Goal: Use online tool/utility: Utilize a website feature to perform a specific function

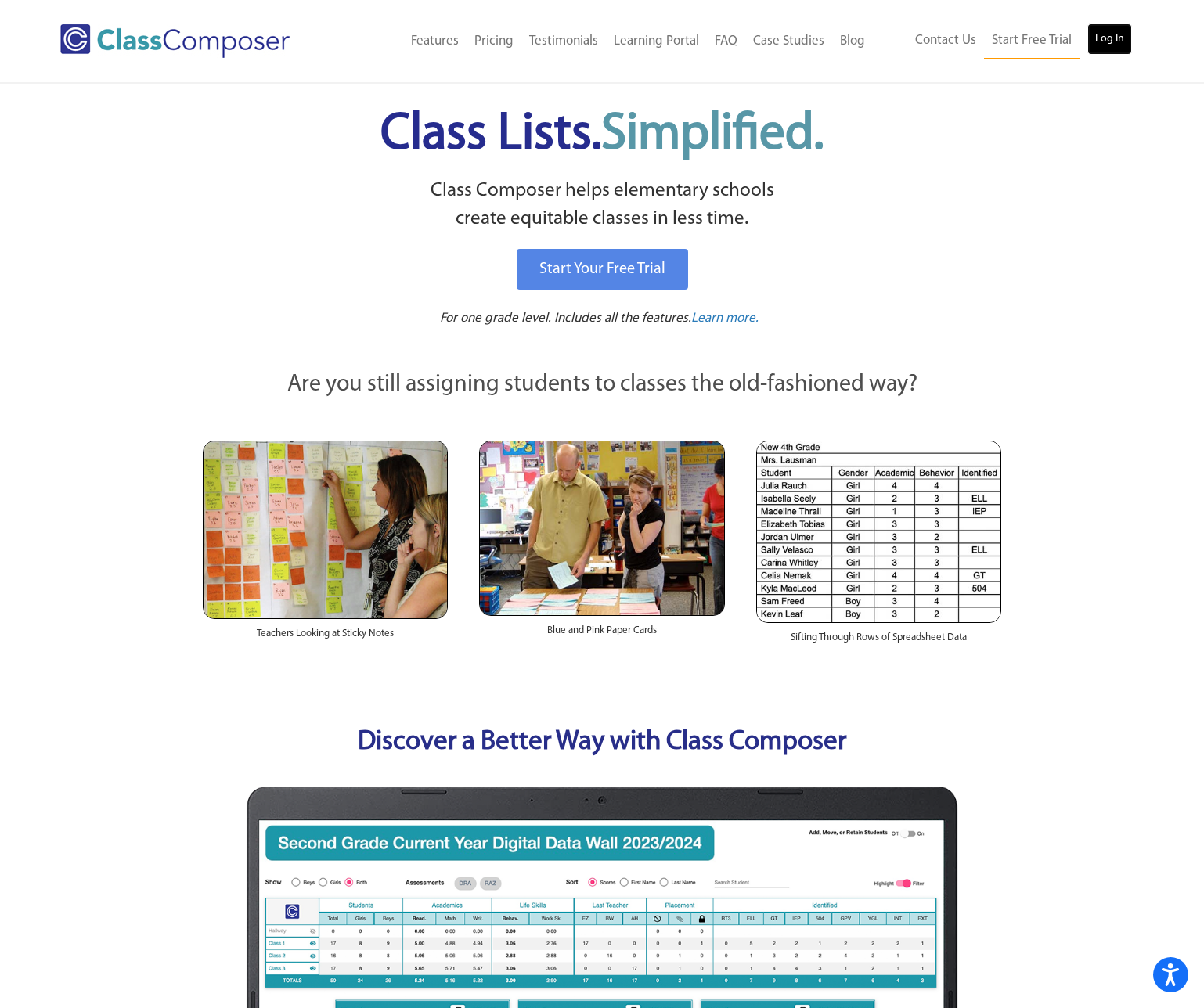
click at [1106, 39] on link "Log In" at bounding box center [1110, 39] width 45 height 32
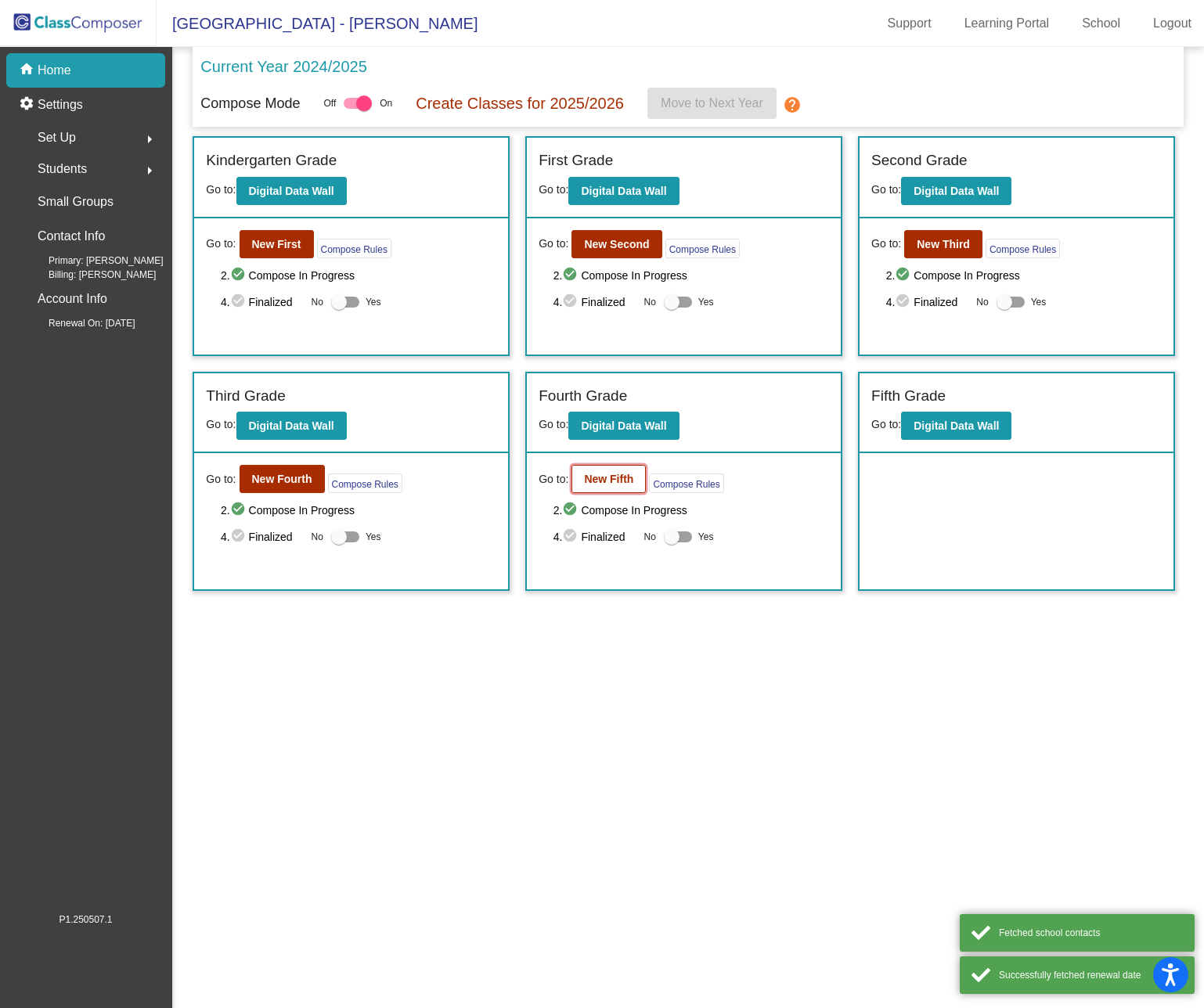
click at [604, 479] on b "New Fifth" at bounding box center [608, 479] width 50 height 13
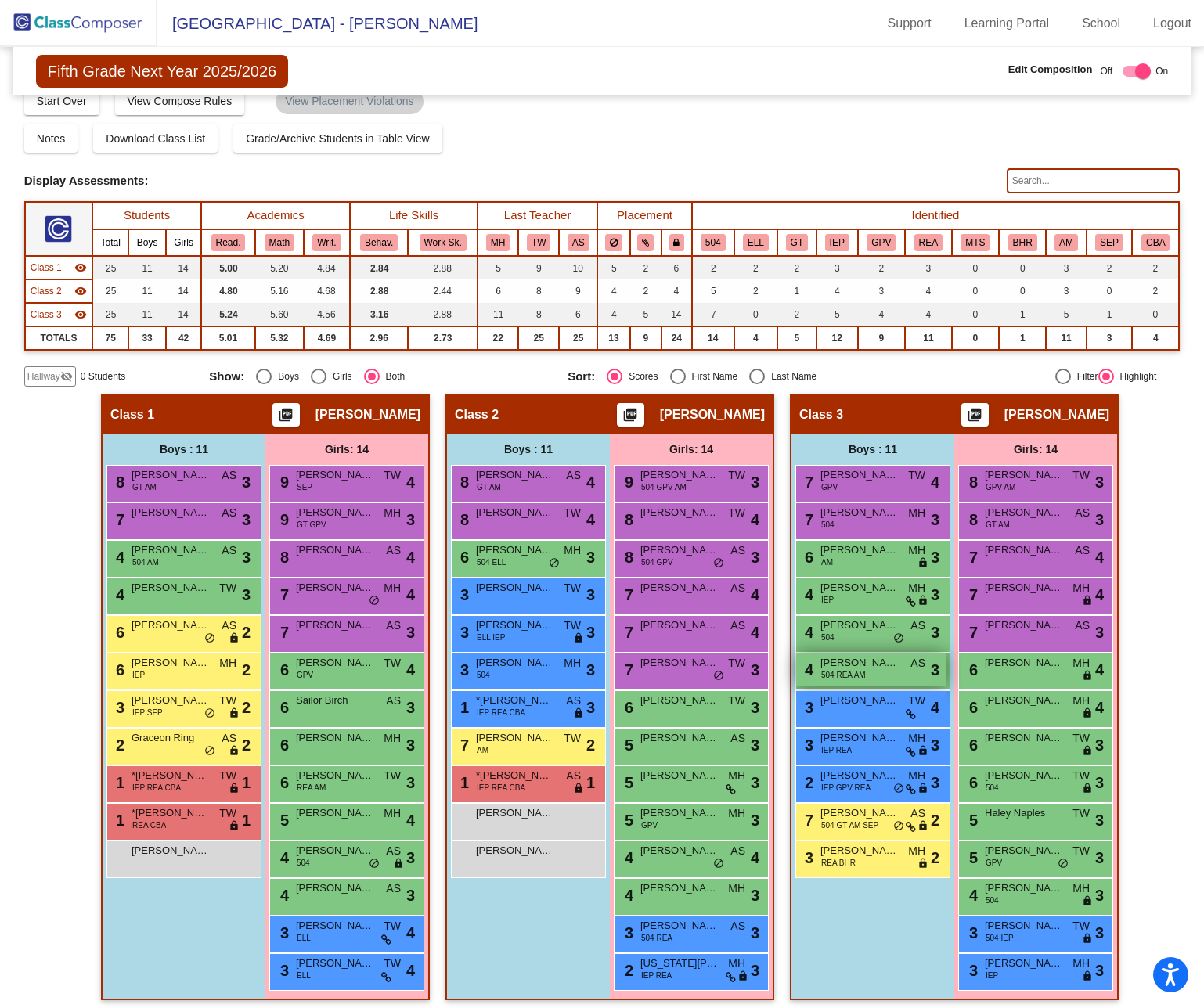
scroll to position [27, 0]
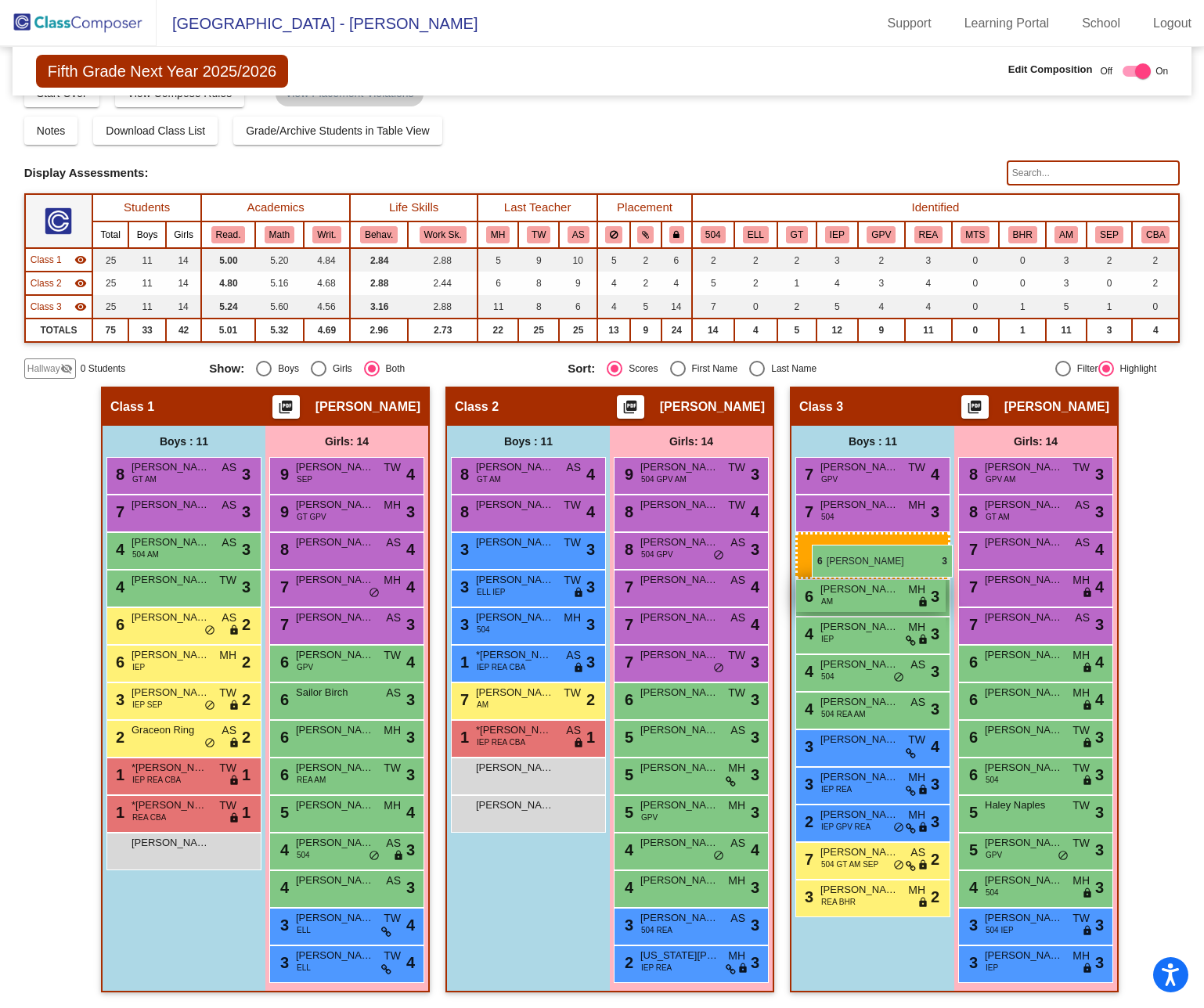
drag, startPoint x: 497, startPoint y: 554, endPoint x: 814, endPoint y: 545, distance: 317.1
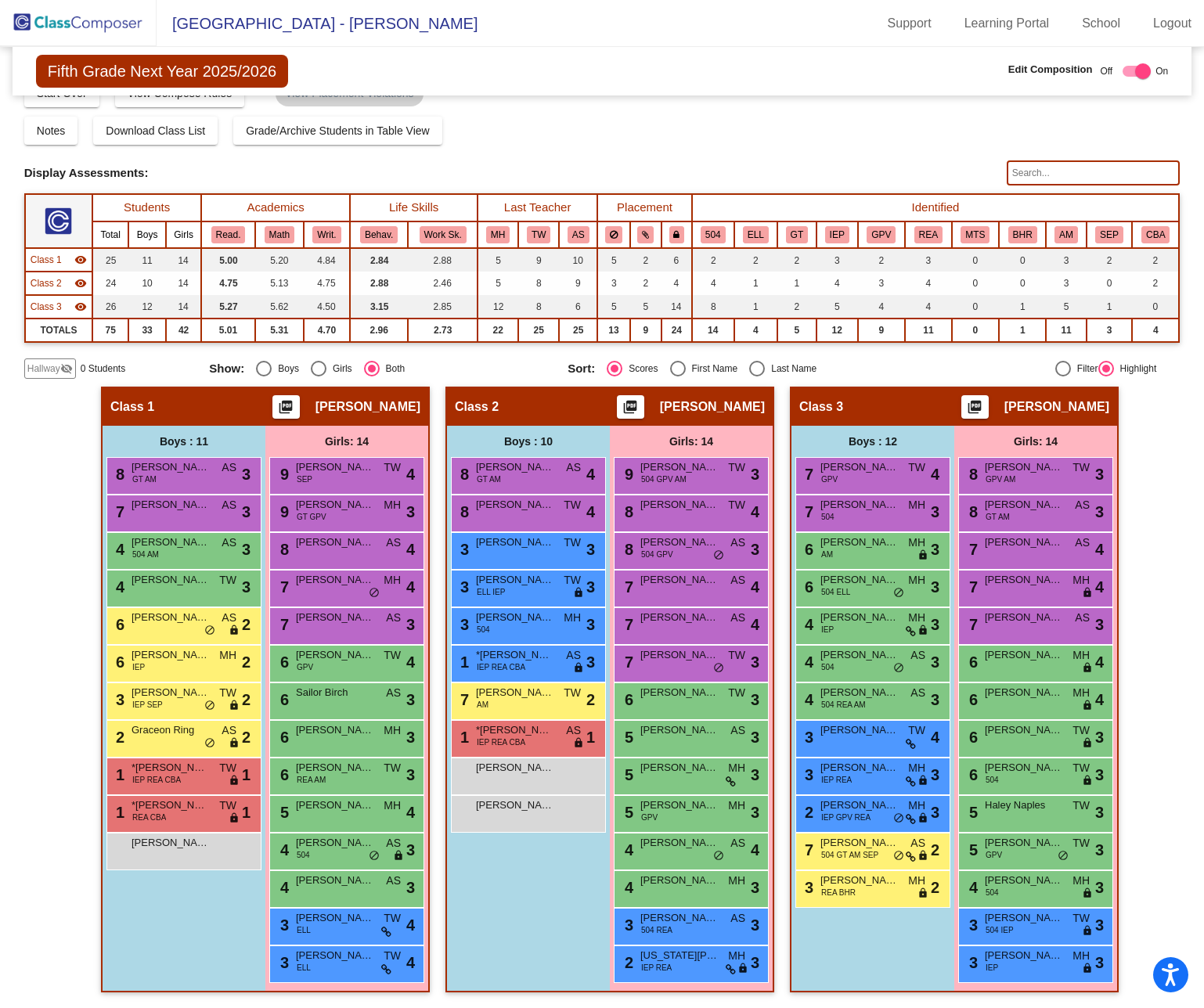
scroll to position [0, 0]
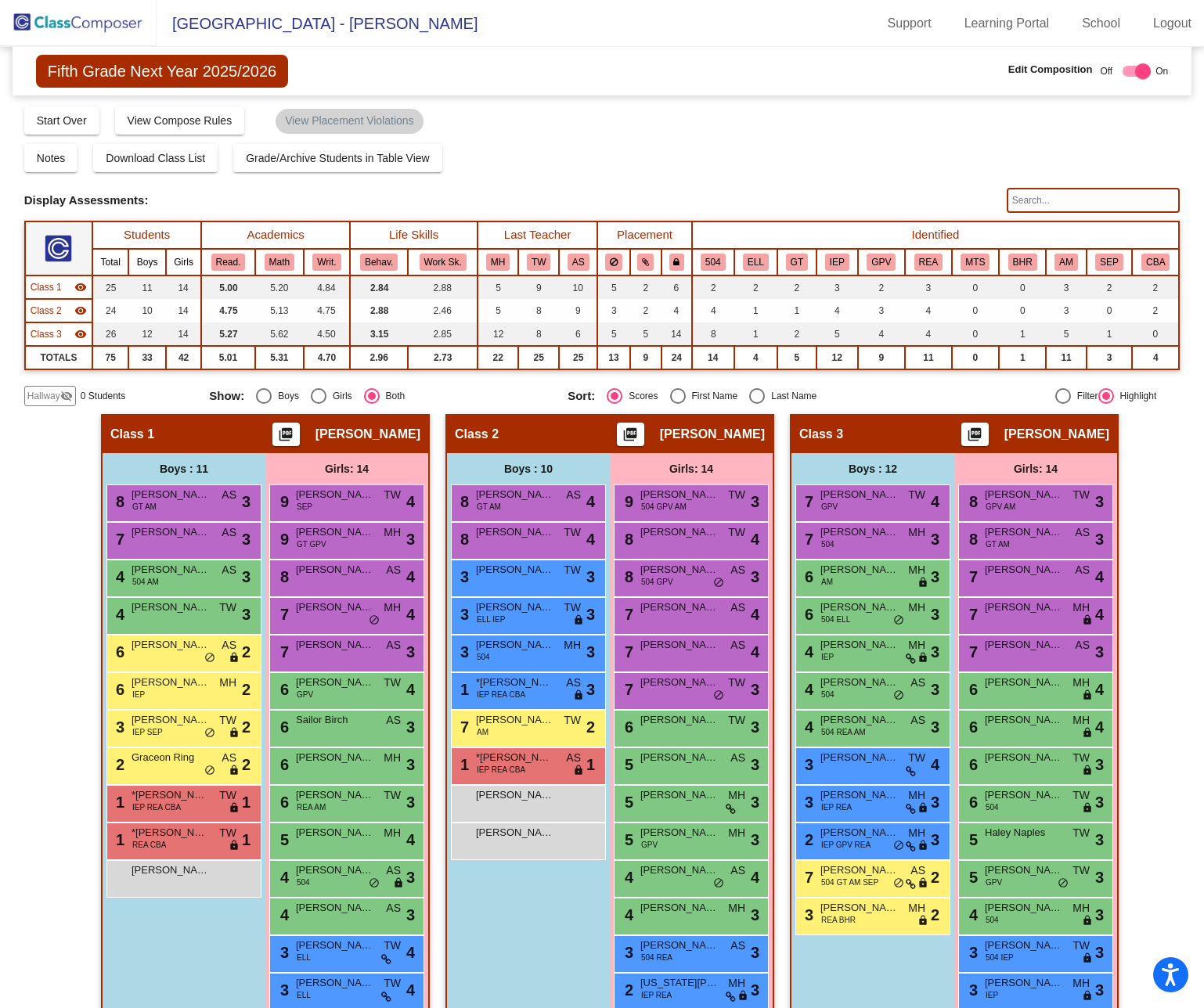
click at [64, 21] on img at bounding box center [78, 23] width 157 height 46
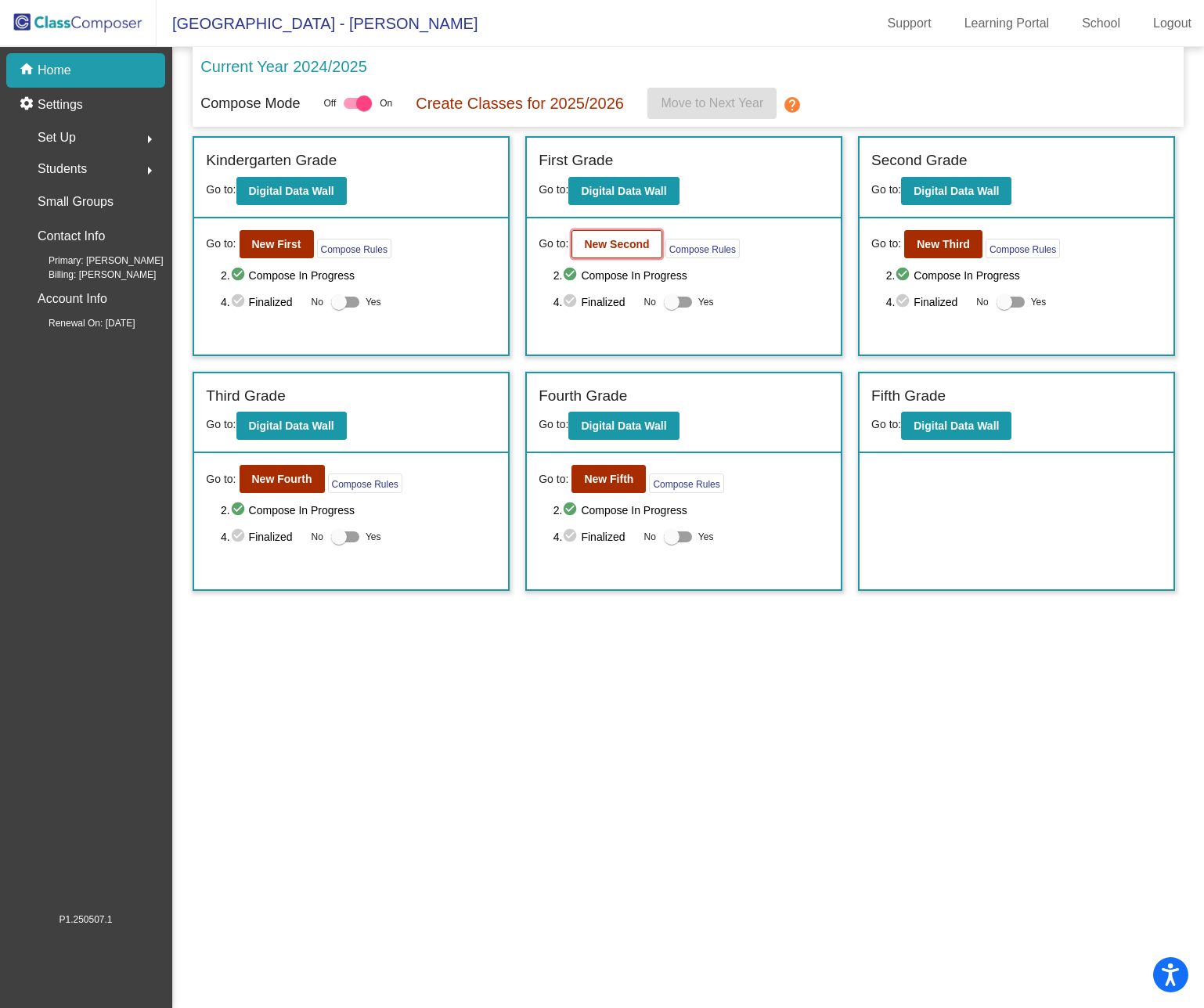
click at [618, 248] on b "New Second" at bounding box center [616, 244] width 65 height 13
